Goal: Find specific page/section: Find specific page/section

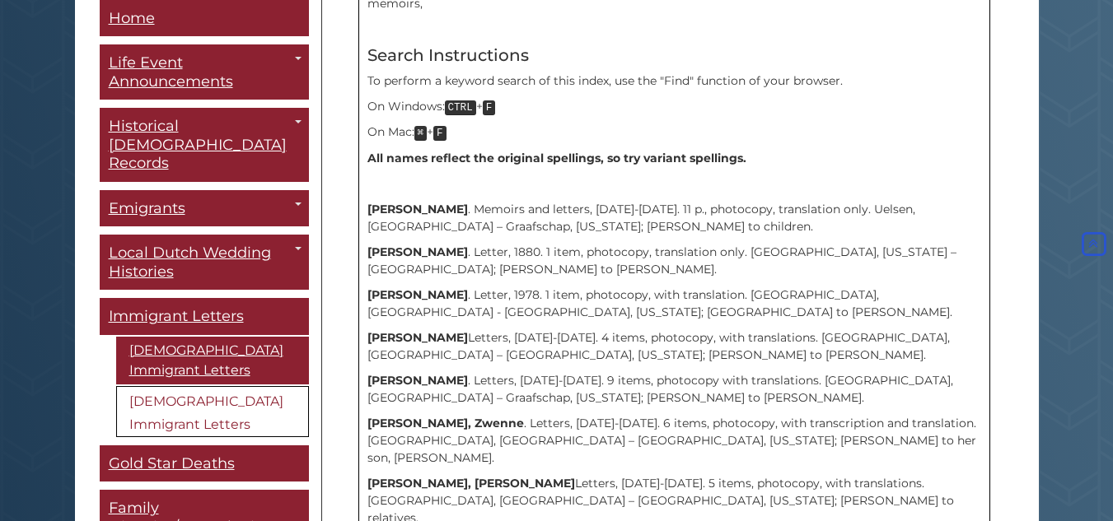
scroll to position [550, 0]
click at [418, 243] on p "Augenstein, Matthew . Letter, 1880. 1 item, photocopy, translation only. Lowell…" at bounding box center [674, 260] width 614 height 35
click at [423, 245] on p "Augenstein, Matthew . Letter, 1880. 1 item, photocopy, translation only. Lowell…" at bounding box center [674, 260] width 614 height 35
click at [428, 247] on p "Augenstein, Matthew . Letter, 1880. 1 item, photocopy, translation only. Lowell…" at bounding box center [674, 260] width 614 height 35
click at [469, 252] on p "Augenstein, Matthew . Letter, 1880. 1 item, photocopy, translation only. Lowell…" at bounding box center [674, 260] width 614 height 35
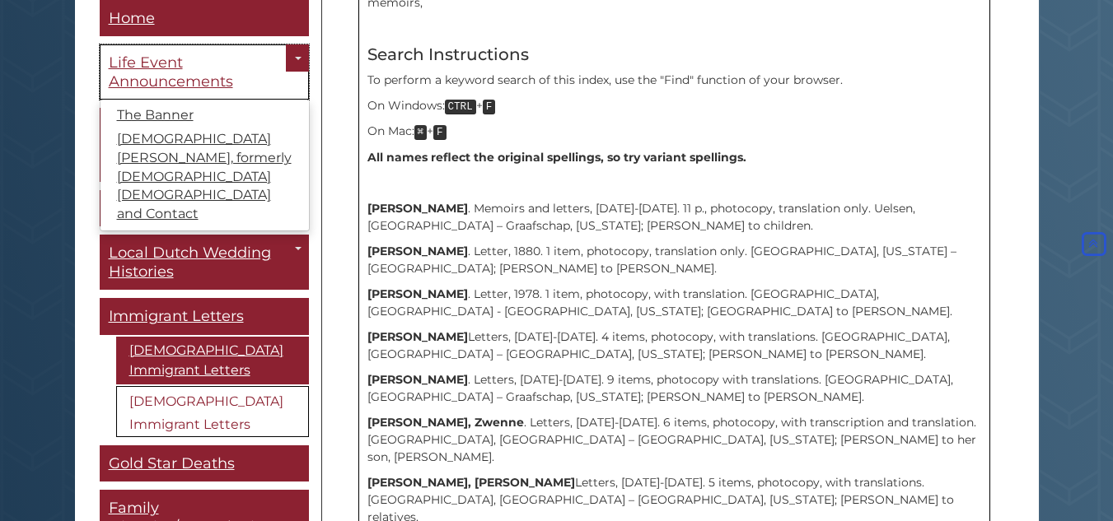
click at [140, 74] on span "Life Event Announcements" at bounding box center [171, 72] width 124 height 37
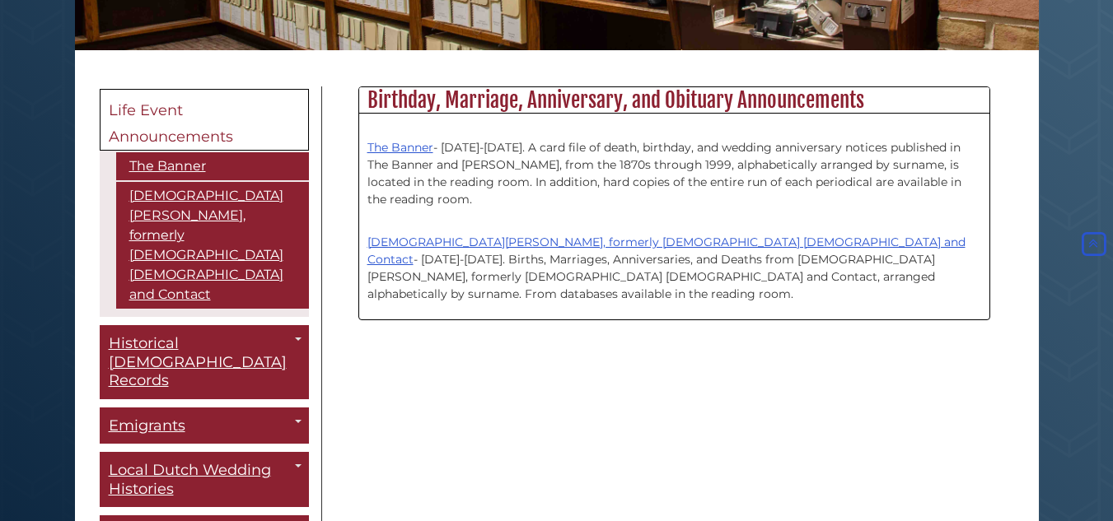
scroll to position [532, 0]
